Goal: Information Seeking & Learning: Learn about a topic

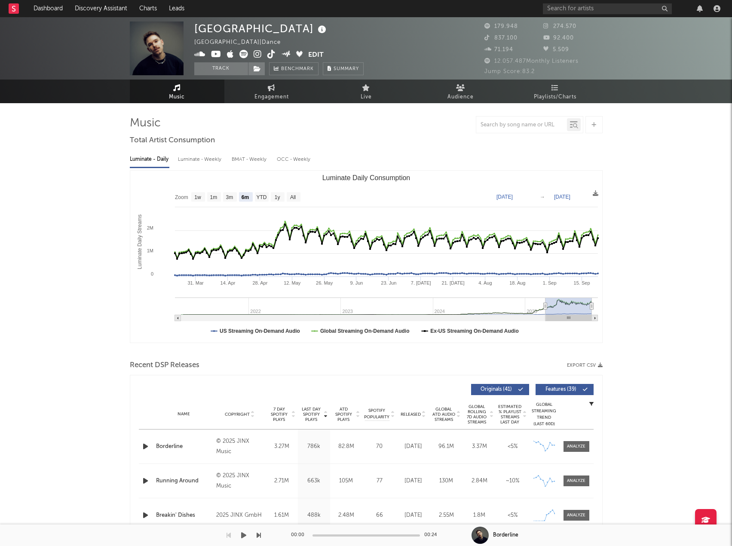
select select "6m"
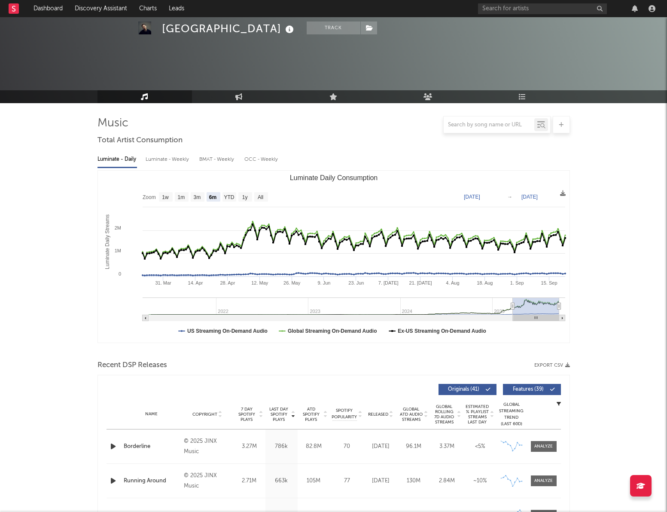
select select "6m"
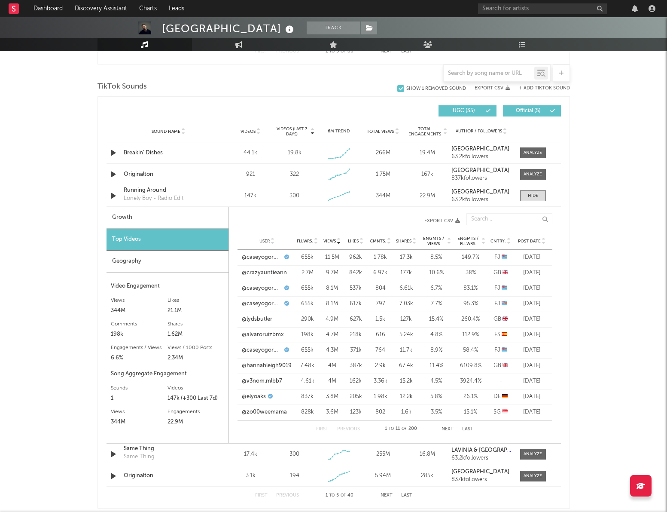
click at [133, 225] on div "Growth" at bounding box center [168, 218] width 122 height 22
select select "6m"
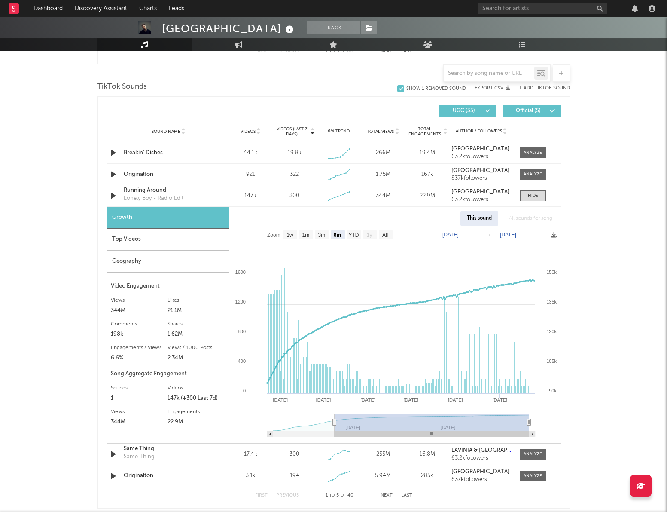
type input "[DATE]"
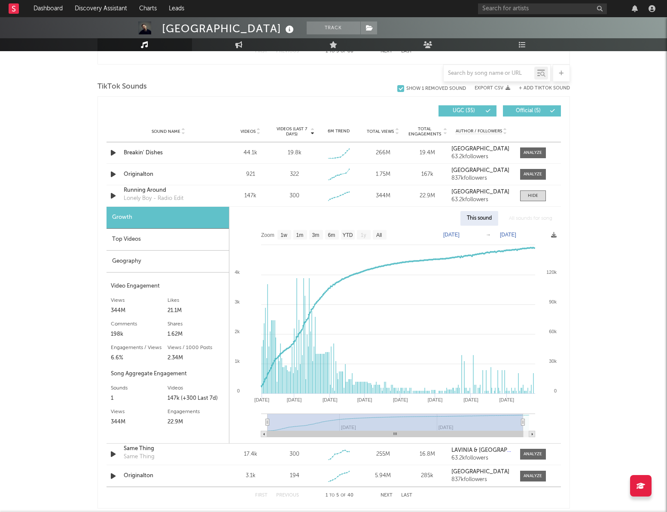
select select "All"
type input "[DATE]"
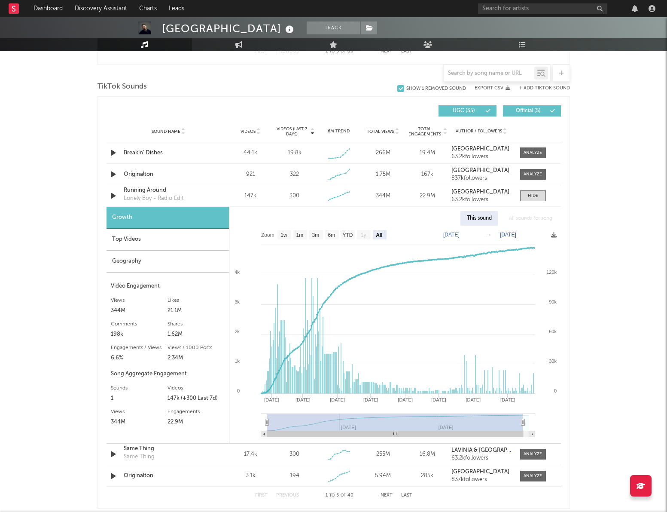
drag, startPoint x: 335, startPoint y: 419, endPoint x: 235, endPoint y: 418, distance: 99.7
click at [235, 418] on icon "Created with Highcharts 10.3.3 Apr '[DATE] Jun '[DATE] Aug '[DATE] Mar '[DATE] …" at bounding box center [395, 334] width 332 height 217
type input "[DATE]"
select select "6m"
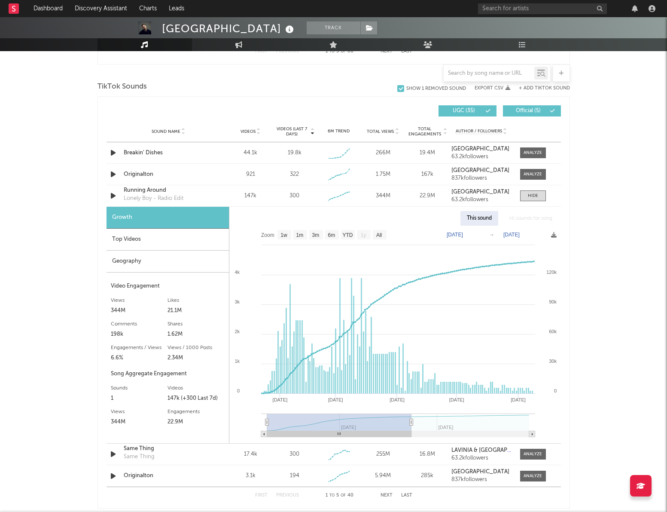
type input "[DATE]"
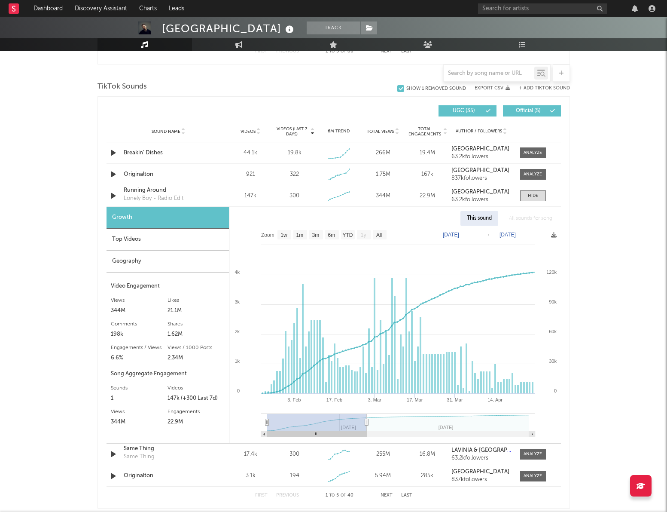
select select "3m"
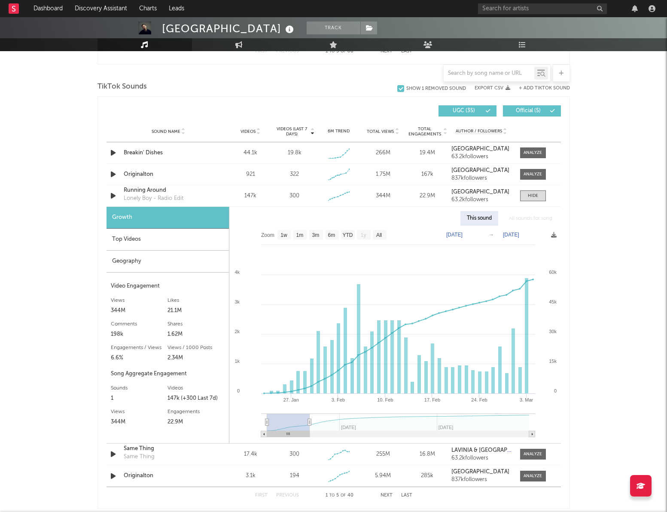
drag, startPoint x: 518, startPoint y: 421, endPoint x: 309, endPoint y: 421, distance: 209.2
click at [309, 421] on icon at bounding box center [309, 422] width 3 height 6
type input "[DATE]"
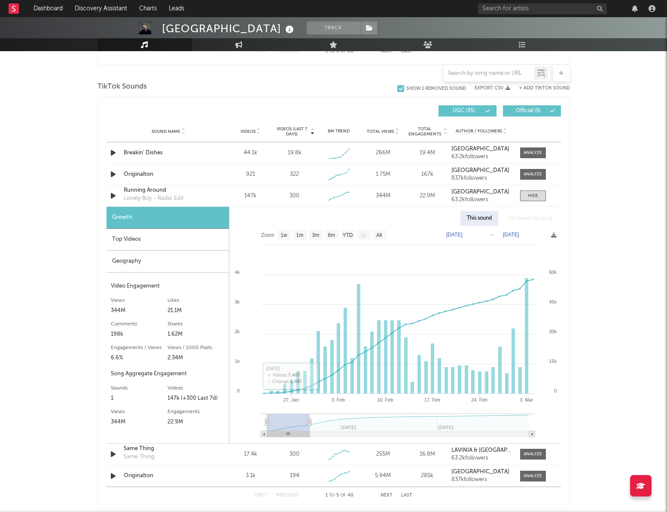
type input "[DATE]"
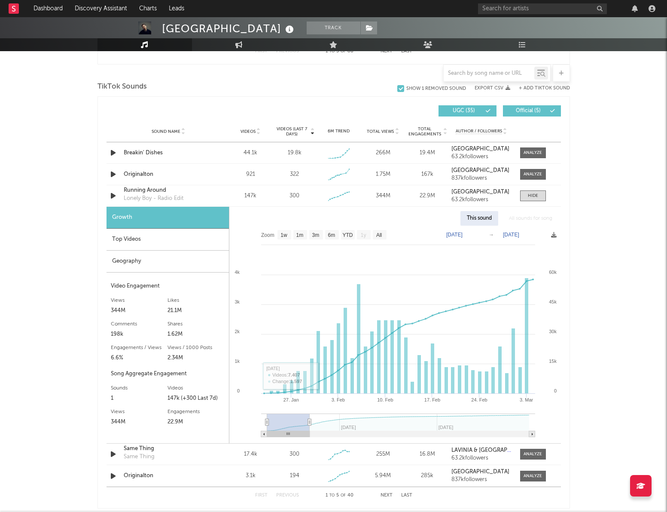
type input "[DATE]"
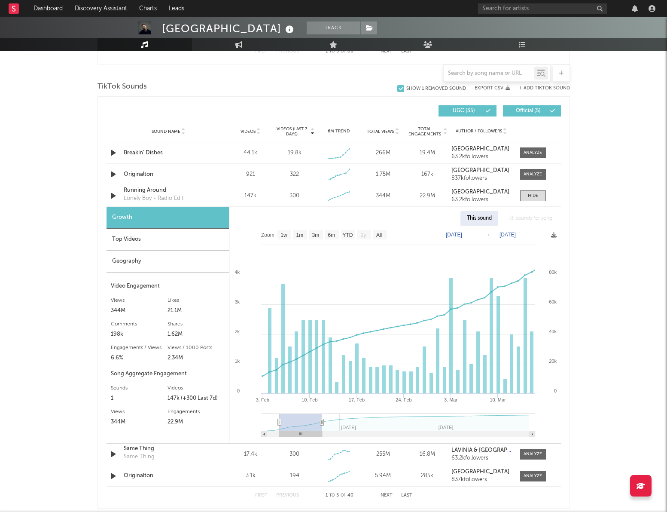
type input "[DATE]"
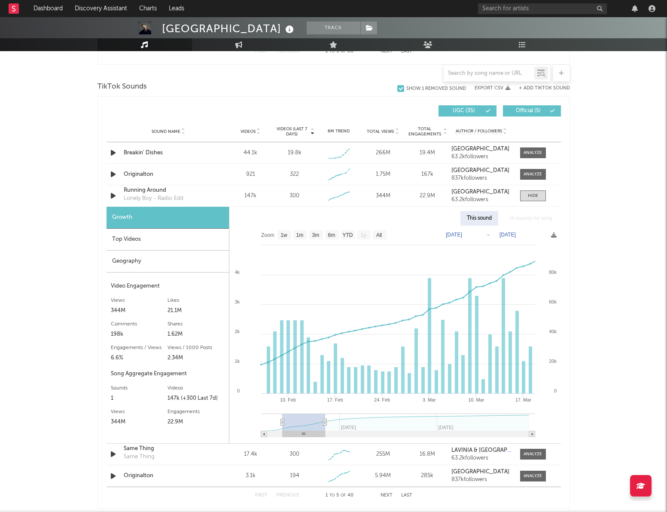
type input "[DATE]"
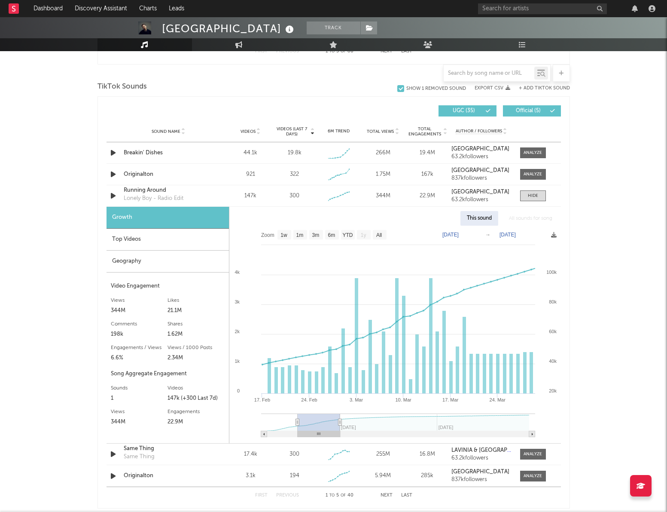
type input "[DATE]"
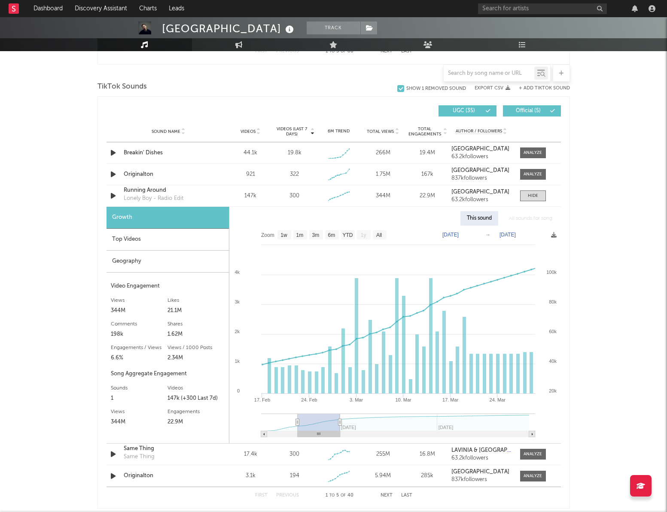
type input "[DATE]"
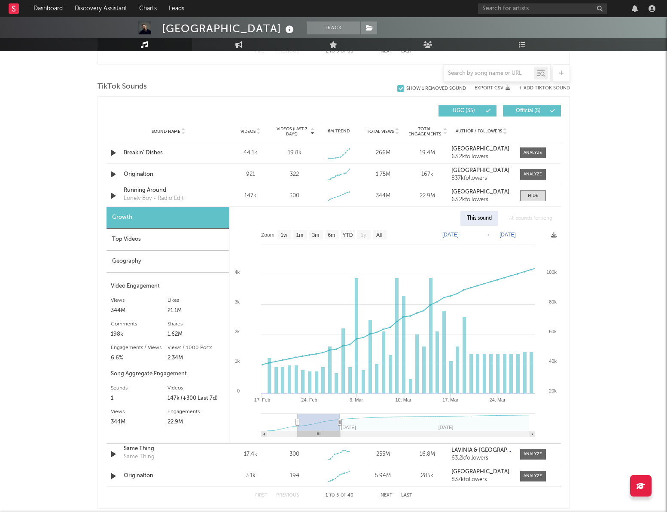
type input "[DATE]"
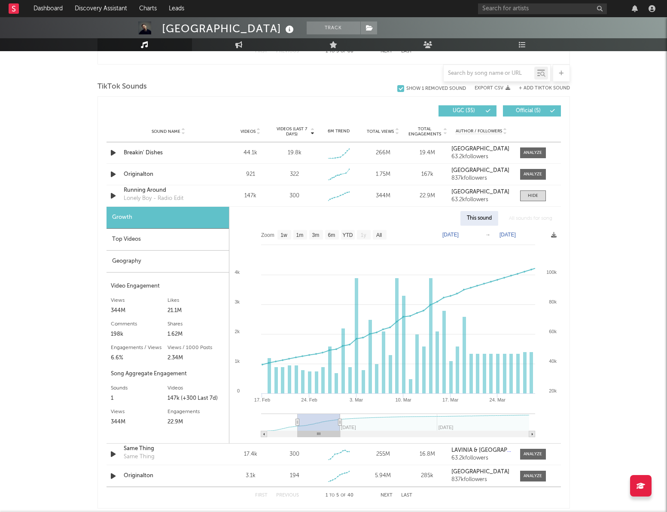
type input "[DATE]"
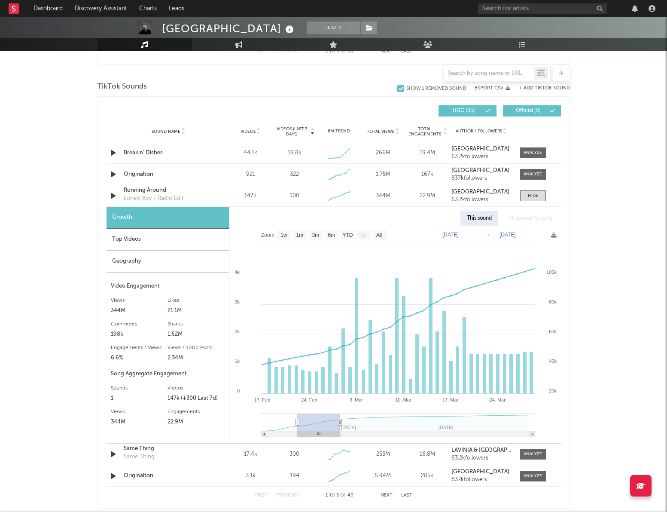
type input "[DATE]"
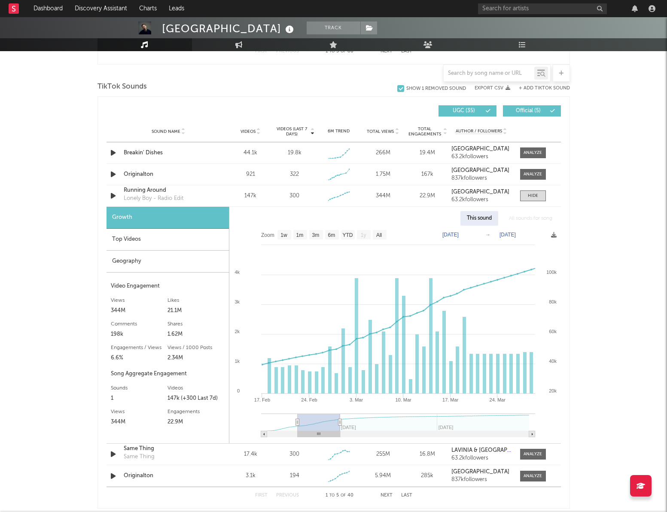
type input "[DATE]"
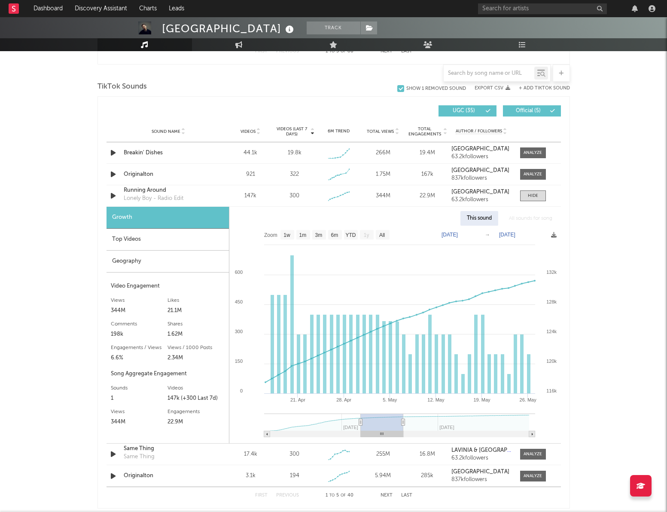
type input "[DATE]"
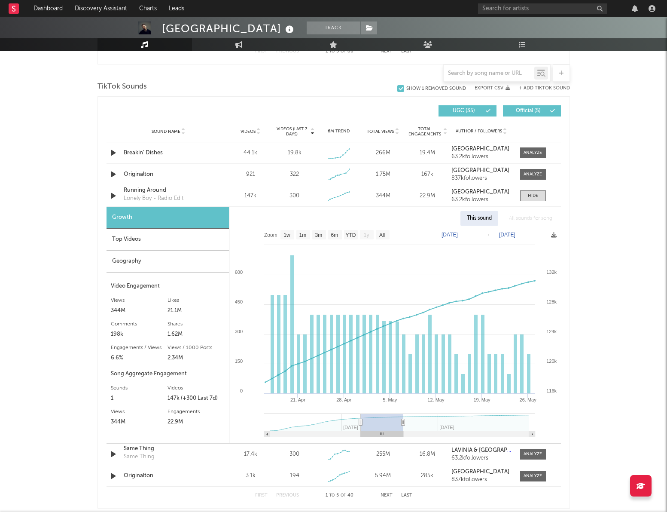
type input "[DATE]"
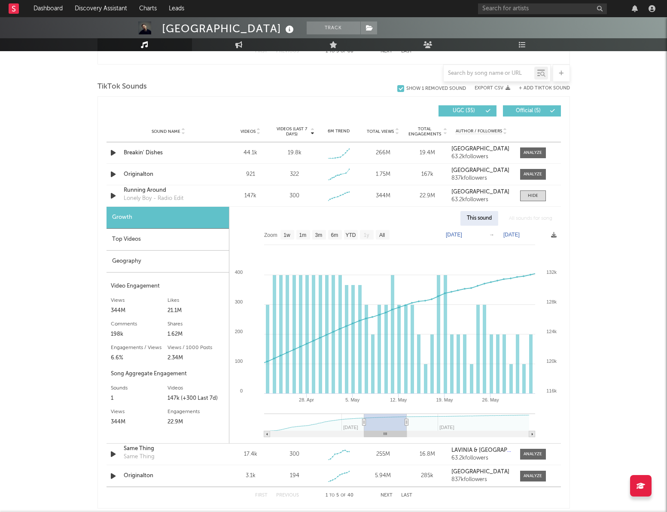
type input "[DATE]"
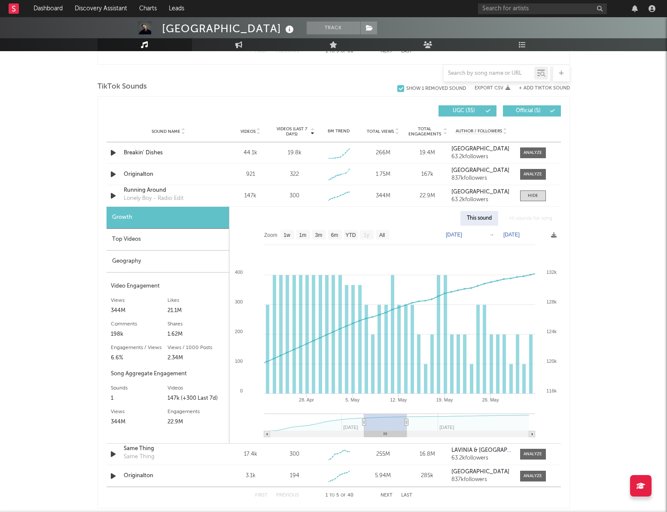
type input "[DATE]"
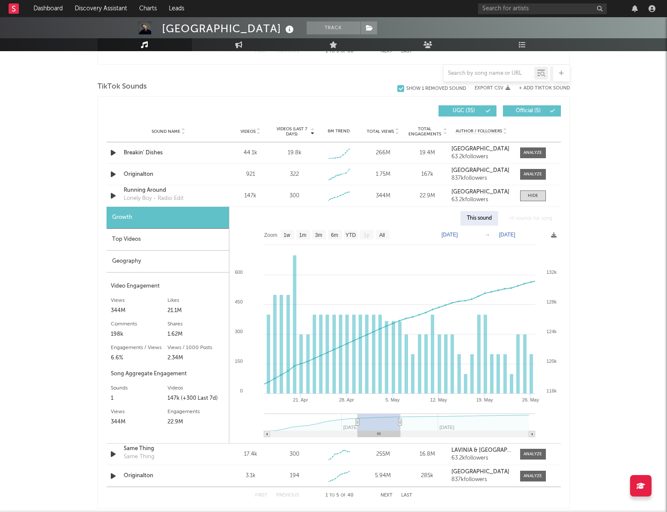
drag, startPoint x: 307, startPoint y: 423, endPoint x: 395, endPoint y: 424, distance: 87.6
click at [395, 424] on rect at bounding box center [379, 421] width 43 height 17
type input "[DATE]"
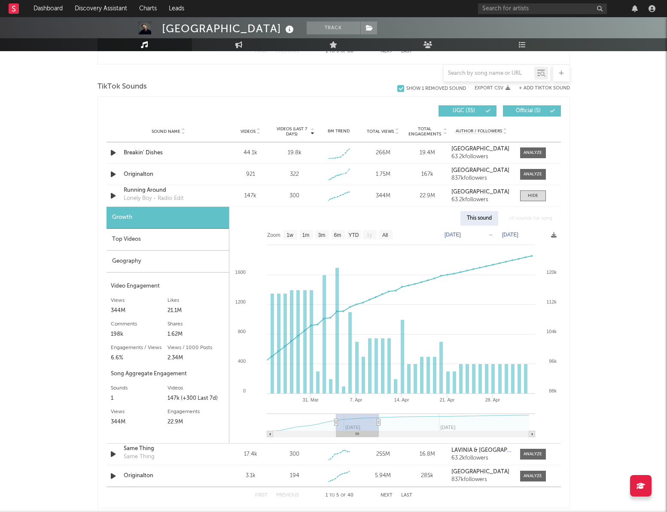
drag, startPoint x: 355, startPoint y: 423, endPoint x: 320, endPoint y: 418, distance: 35.2
click at [320, 418] on rect at bounding box center [304, 421] width 63 height 17
type input "[DATE]"
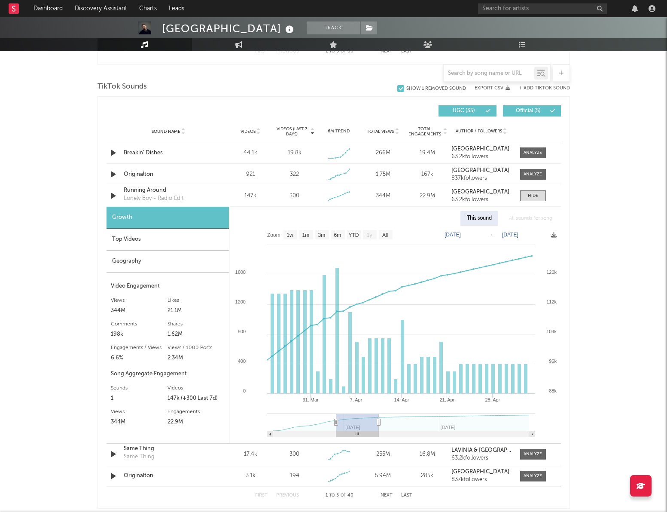
type input "[DATE]"
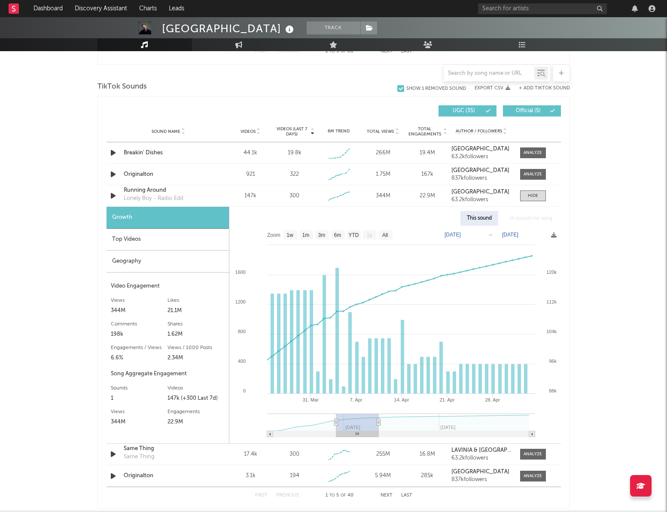
type input "[DATE]"
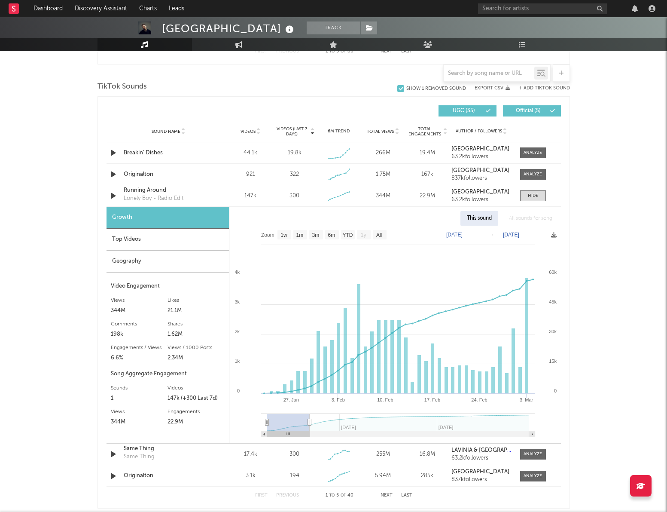
drag, startPoint x: 354, startPoint y: 421, endPoint x: 245, endPoint y: 417, distance: 108.7
click at [245, 417] on icon "Created with Highcharts 10.3.3 24. Feb [DATE]. [DATE]. Feb [DATE]. Feb [DATE] '…" at bounding box center [395, 334] width 332 height 217
type input "[DATE]"
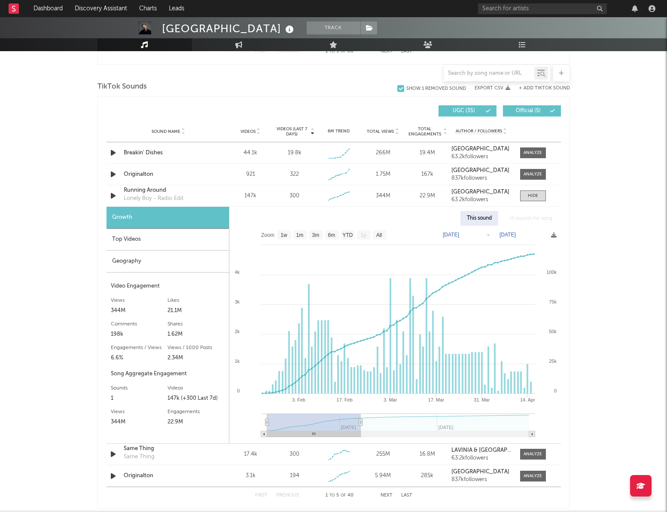
select select "3m"
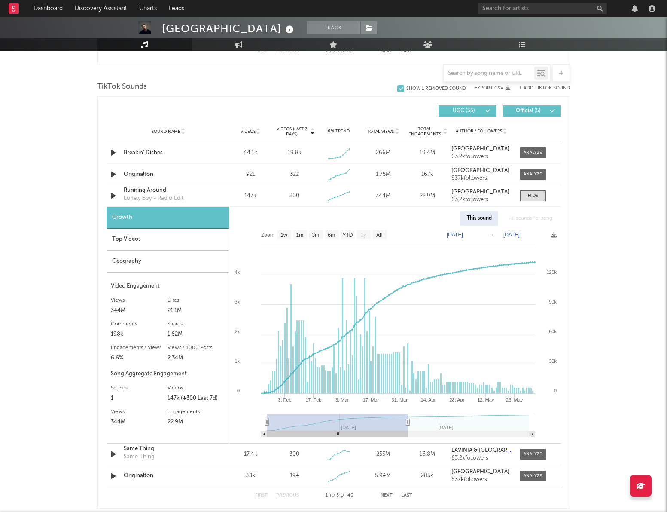
type input "[DATE]"
drag, startPoint x: 309, startPoint y: 420, endPoint x: 406, endPoint y: 420, distance: 96.2
click at [406, 420] on icon at bounding box center [405, 422] width 3 height 6
click at [615, 255] on div "[GEOGRAPHIC_DATA] Track [GEOGRAPHIC_DATA] | Dance Edit Track Benchmark Summary …" at bounding box center [333, 226] width 667 height 1534
click at [607, 315] on div "[GEOGRAPHIC_DATA] Track [GEOGRAPHIC_DATA] | Dance Edit Track Benchmark Summary …" at bounding box center [333, 226] width 667 height 1534
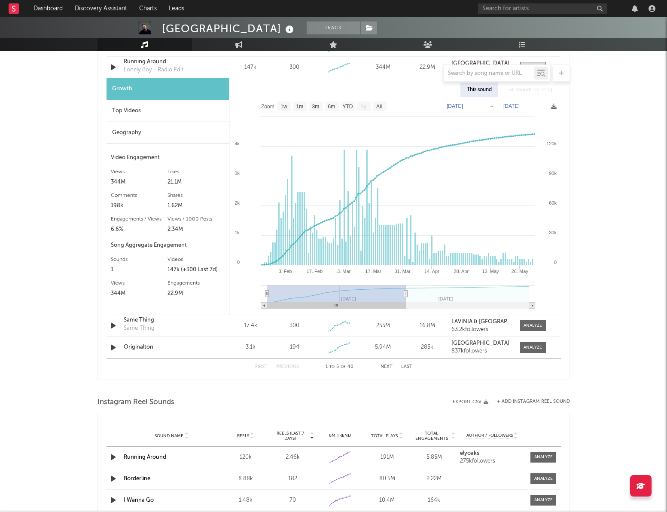
scroll to position [687, 0]
click at [58, 9] on link "Dashboard" at bounding box center [47, 8] width 41 height 17
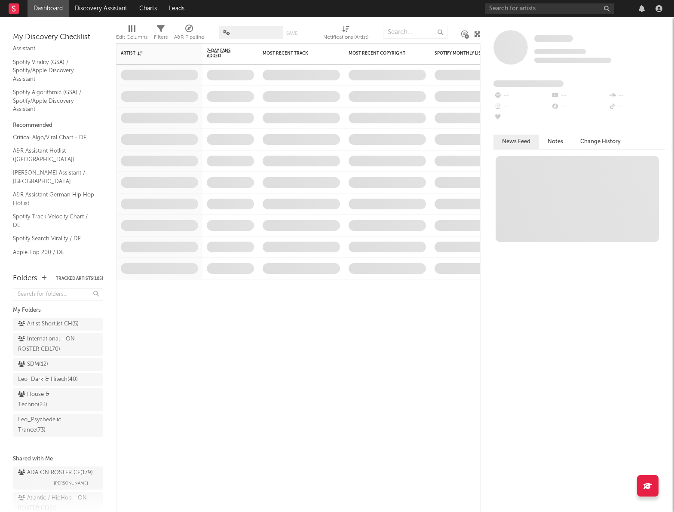
scroll to position [76, 0]
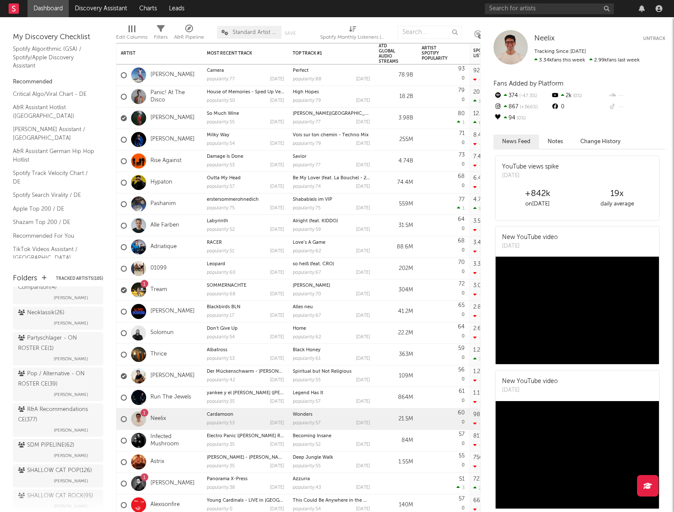
scroll to position [558, 0]
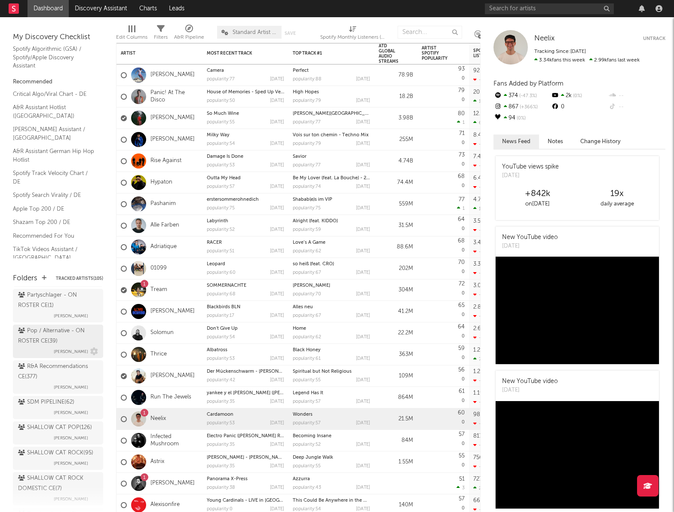
click at [36, 346] on div "Pop / Alternative - ON ROSTER CE ( 39 )" at bounding box center [57, 336] width 78 height 21
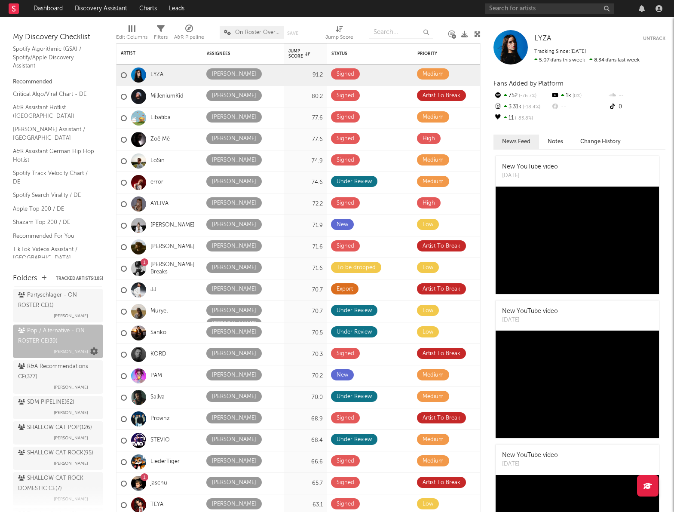
click at [90, 355] on icon at bounding box center [94, 352] width 8 height 8
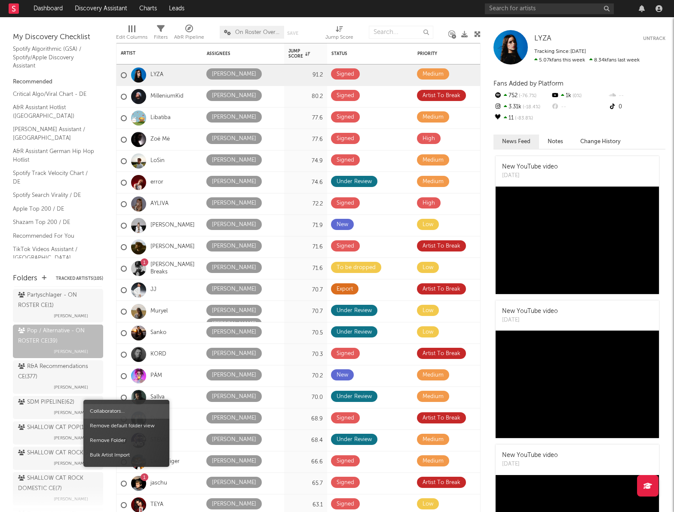
click at [98, 406] on span "Collaborators..." at bounding box center [126, 411] width 86 height 15
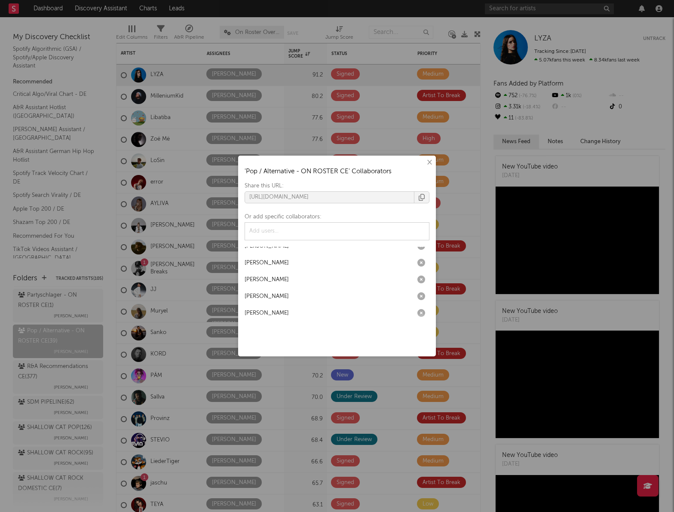
scroll to position [314, 0]
click at [429, 165] on button "×" at bounding box center [428, 162] width 9 height 9
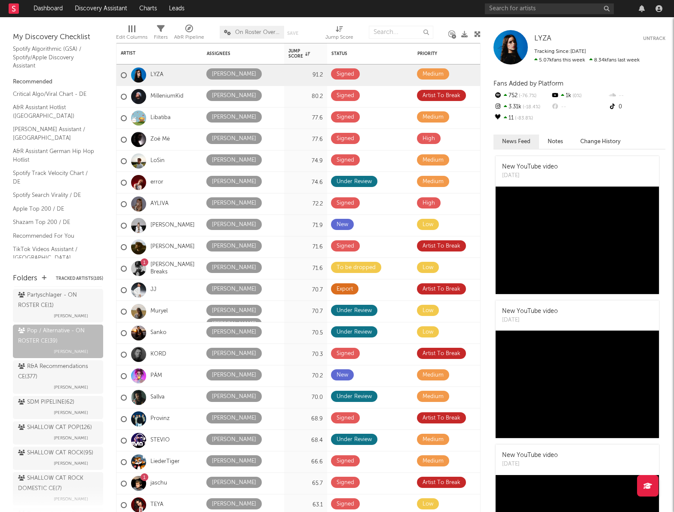
click at [478, 35] on icon at bounding box center [477, 34] width 6 height 6
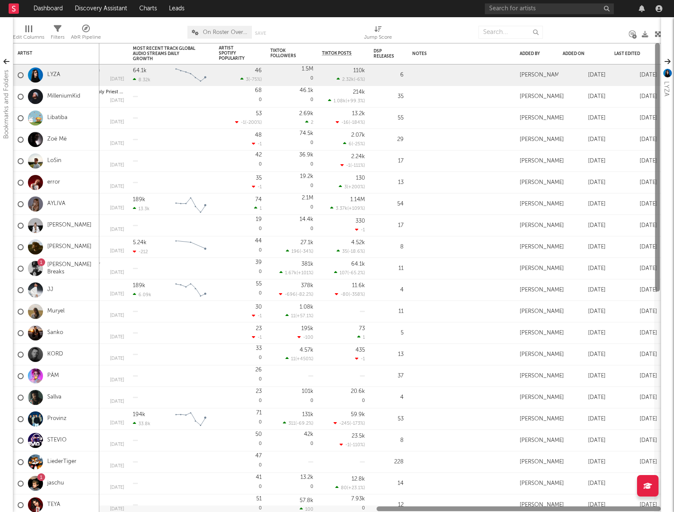
drag, startPoint x: 332, startPoint y: 510, endPoint x: 659, endPoint y: 499, distance: 326.7
click at [659, 499] on div "Priority Edit settings for Priority Spotify Monthly Listeners 7d Change WoW % C…" at bounding box center [337, 277] width 648 height 469
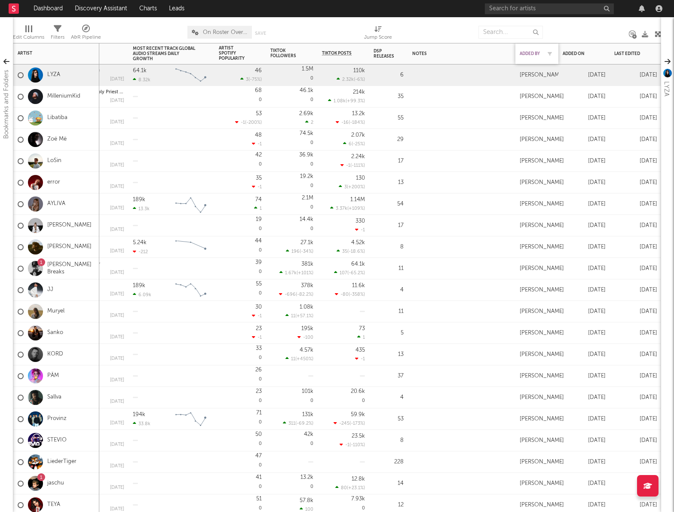
click at [526, 55] on div "Added By" at bounding box center [529, 53] width 21 height 5
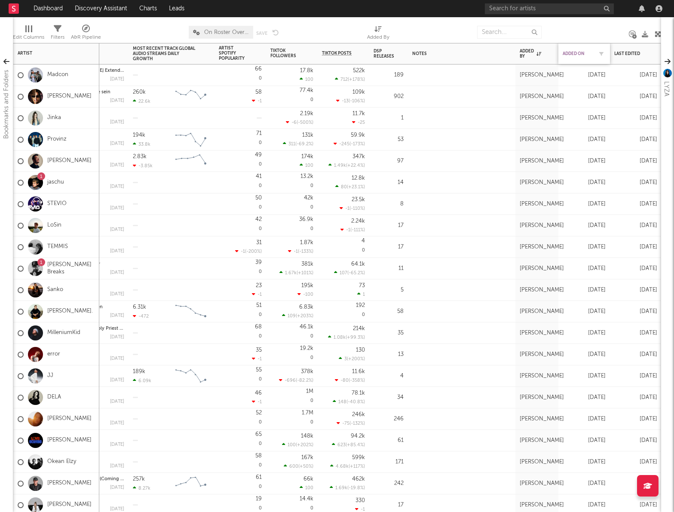
click at [577, 54] on div "Added On" at bounding box center [577, 53] width 30 height 5
